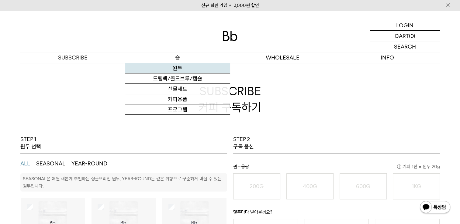
click at [179, 68] on link "원두" at bounding box center [177, 68] width 105 height 10
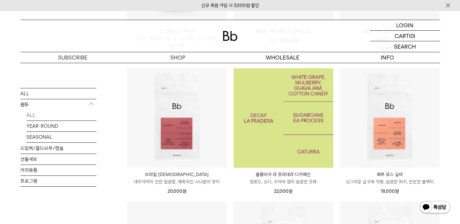
scroll to position [213, 0]
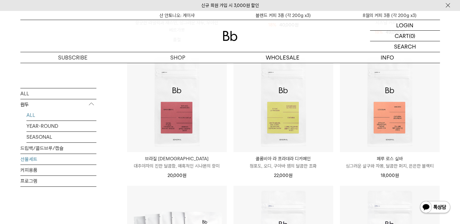
click at [33, 161] on link "선물세트" at bounding box center [58, 159] width 76 height 11
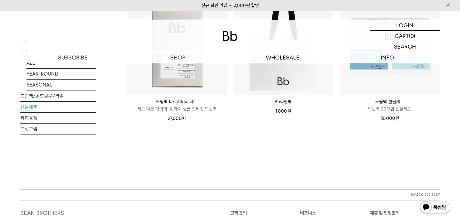
scroll to position [91, 0]
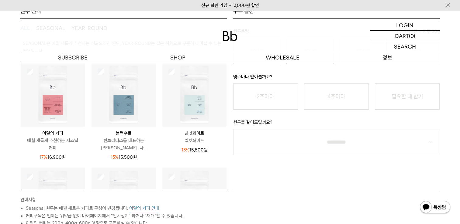
scroll to position [122, 0]
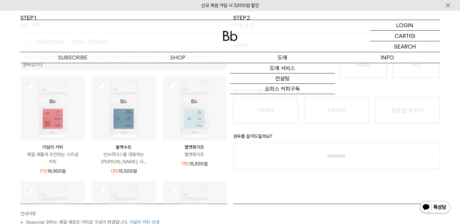
click at [287, 59] on p "도매" at bounding box center [282, 57] width 105 height 11
click at [290, 91] on link "오피스 커피구독" at bounding box center [282, 89] width 105 height 10
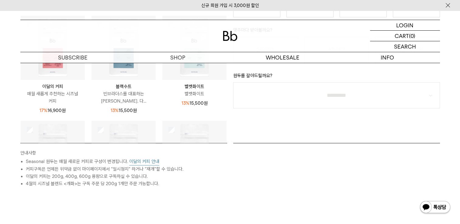
scroll to position [322, 0]
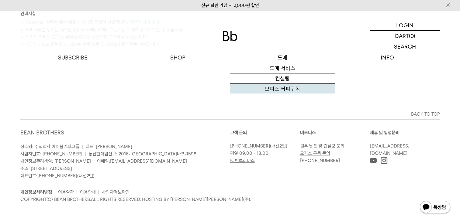
click at [283, 88] on link "오피스 커피구독" at bounding box center [282, 89] width 105 height 10
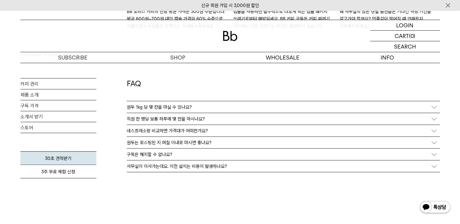
scroll to position [1095, 0]
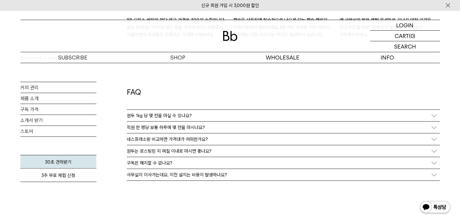
click at [433, 115] on div "원두 1kg 당 몇 잔을 마실 수 있나요?" at bounding box center [283, 116] width 313 height 12
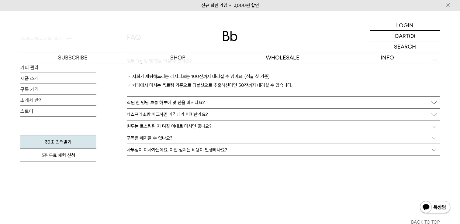
scroll to position [1156, 0]
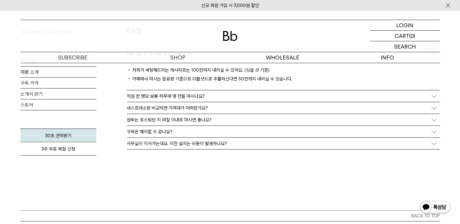
click at [434, 99] on div "직원 한 명당 보통 하루에 몇 잔을 마시나요?" at bounding box center [283, 97] width 313 height 12
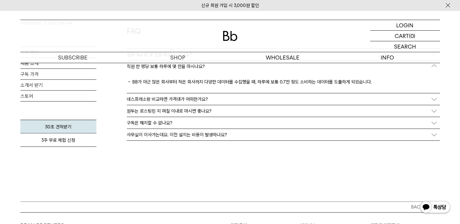
click at [431, 101] on div "네스프레소랑 비교하면 가격대가 어떠한가요?" at bounding box center [283, 100] width 313 height 12
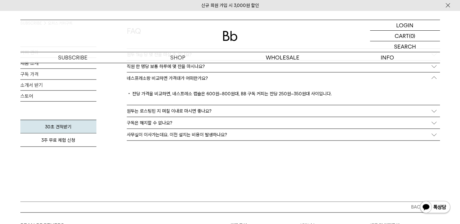
click at [430, 110] on div "원두는 로스팅된 지 며칠 이내로 마시면 좋나요?" at bounding box center [283, 112] width 313 height 12
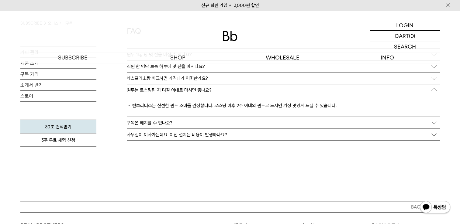
click at [425, 121] on div "구독은 해지할 수 없나요?" at bounding box center [283, 123] width 313 height 12
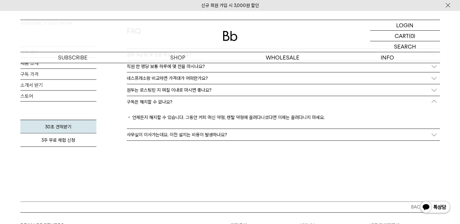
click at [426, 134] on div "사무실이 이사가는데요. 이전 설치는 비용이 발생하나요?" at bounding box center [283, 135] width 313 height 12
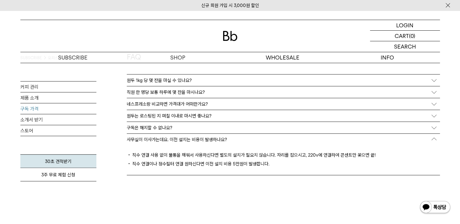
scroll to position [1095, 0]
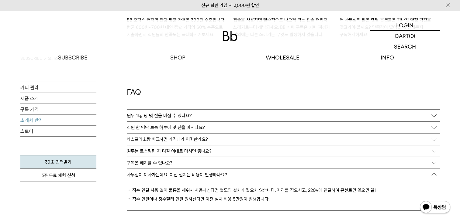
click at [29, 118] on link "소개서 받기" at bounding box center [58, 120] width 76 height 11
click at [26, 109] on link "구독 가격" at bounding box center [58, 109] width 76 height 11
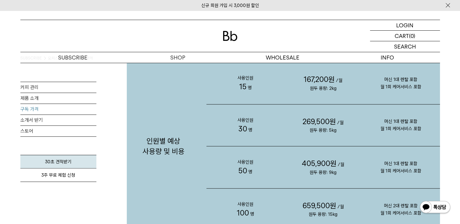
scroll to position [669, 0]
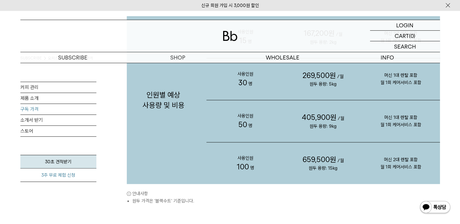
drag, startPoint x: 63, startPoint y: 174, endPoint x: 67, endPoint y: 172, distance: 4.2
click at [63, 174] on link "3주 무료 체험 신청" at bounding box center [58, 175] width 76 height 13
